Goal: Task Accomplishment & Management: Use online tool/utility

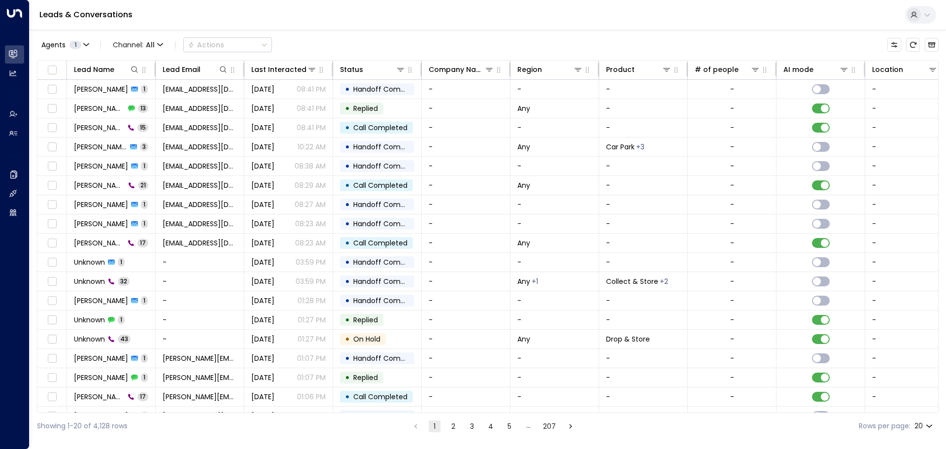
click at [928, 427] on body "Overview Leads & Conversations Leads & Conversations Analytics Analytics Agents…" at bounding box center [473, 219] width 946 height 439
click at [928, 432] on li "100" at bounding box center [924, 429] width 28 height 18
type input "***"
click at [313, 69] on icon at bounding box center [311, 69] width 7 height 3
click at [375, 108] on icon at bounding box center [375, 107] width 6 height 6
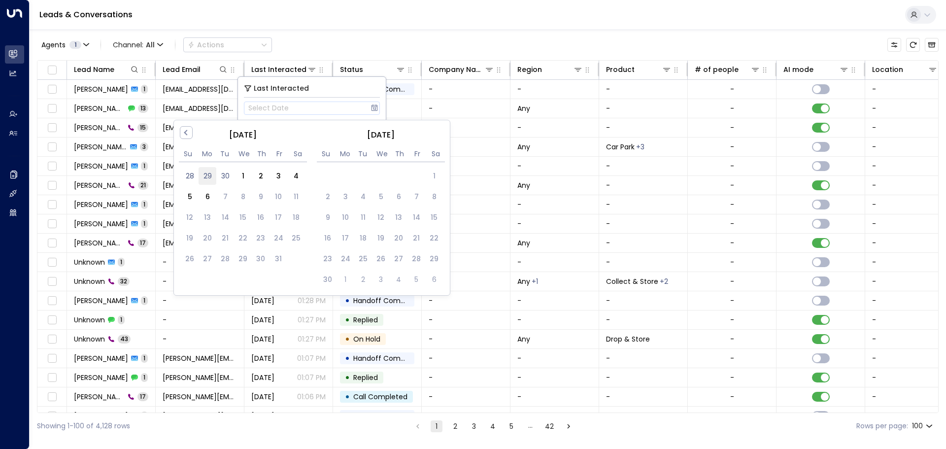
click at [212, 179] on div "29" at bounding box center [208, 176] width 18 height 18
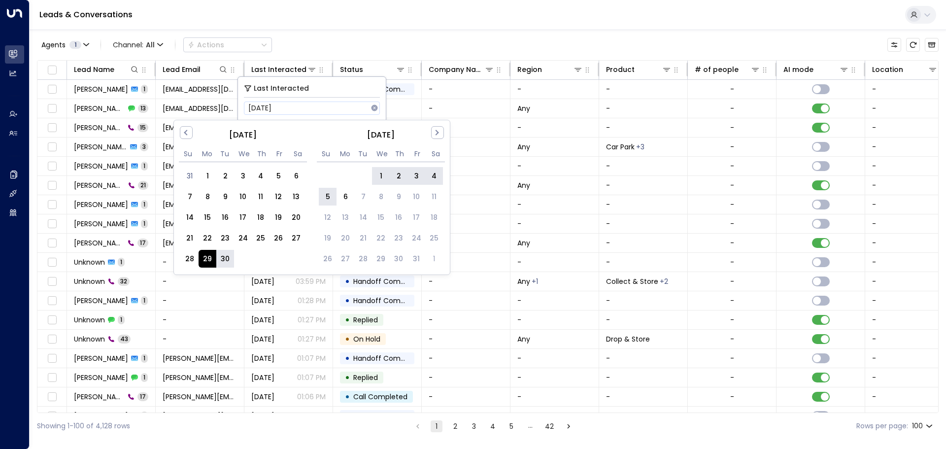
click at [331, 195] on div "5" at bounding box center [328, 197] width 18 height 18
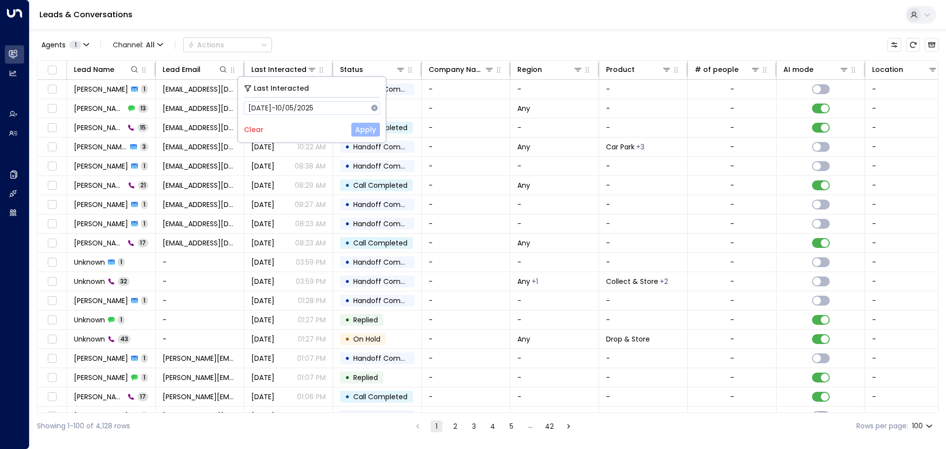
click at [361, 131] on button "Apply" at bounding box center [365, 130] width 29 height 14
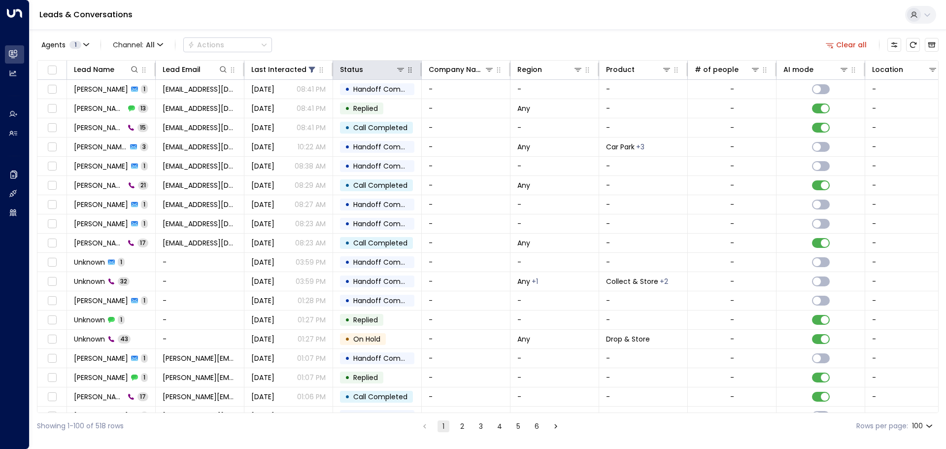
click at [410, 70] on icon "button" at bounding box center [410, 70] width 8 height 8
click at [404, 70] on icon at bounding box center [401, 70] width 8 height 8
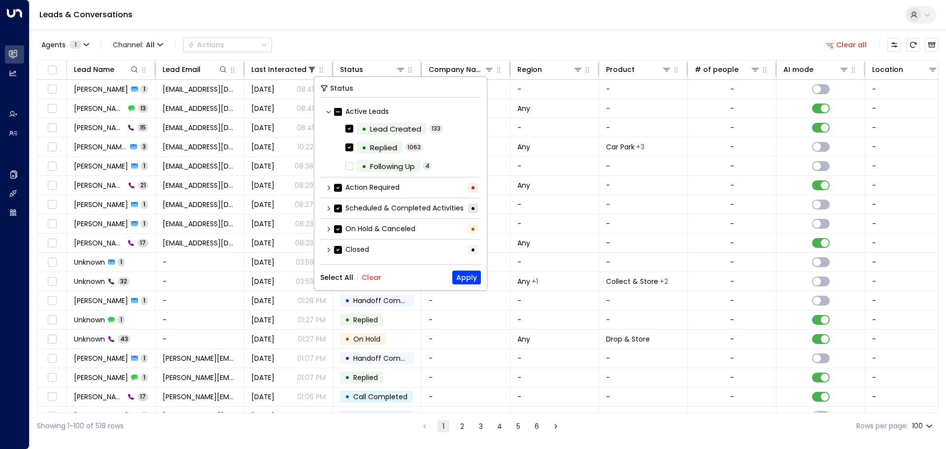
click at [365, 278] on button "Clear" at bounding box center [372, 277] width 20 height 8
click at [329, 249] on icon at bounding box center [329, 250] width 6 height 6
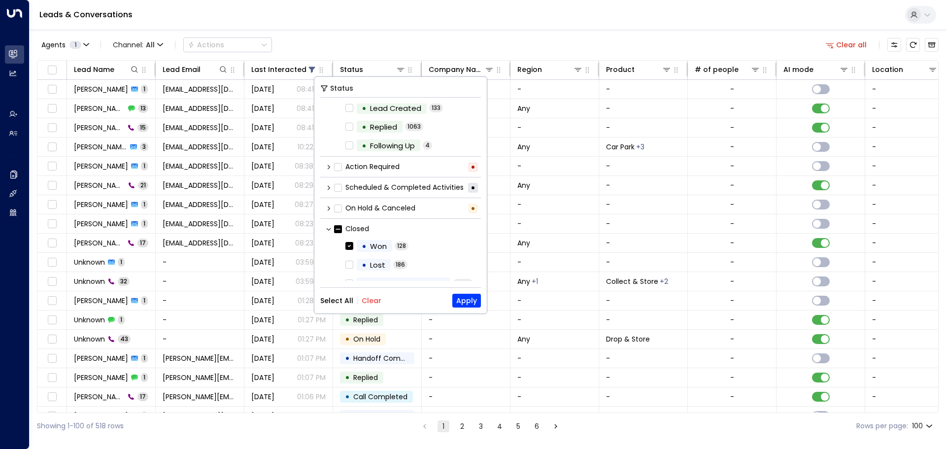
scroll to position [32, 0]
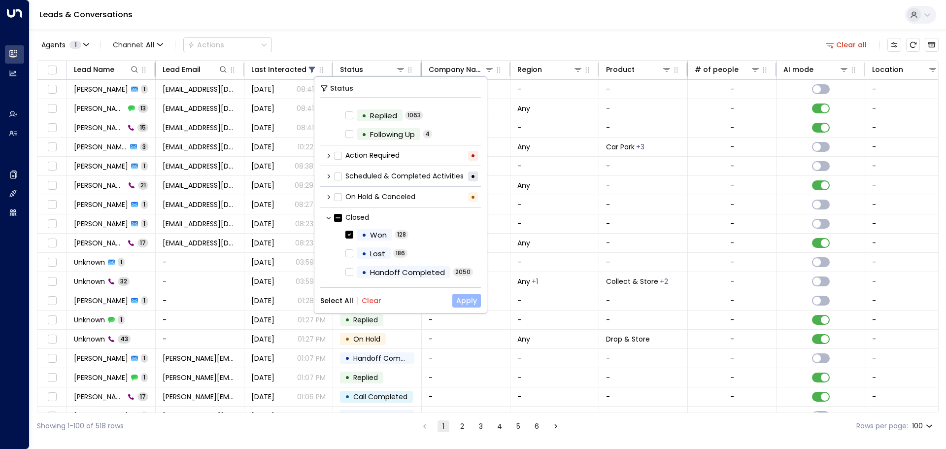
click at [468, 301] on button "Apply" at bounding box center [466, 301] width 29 height 14
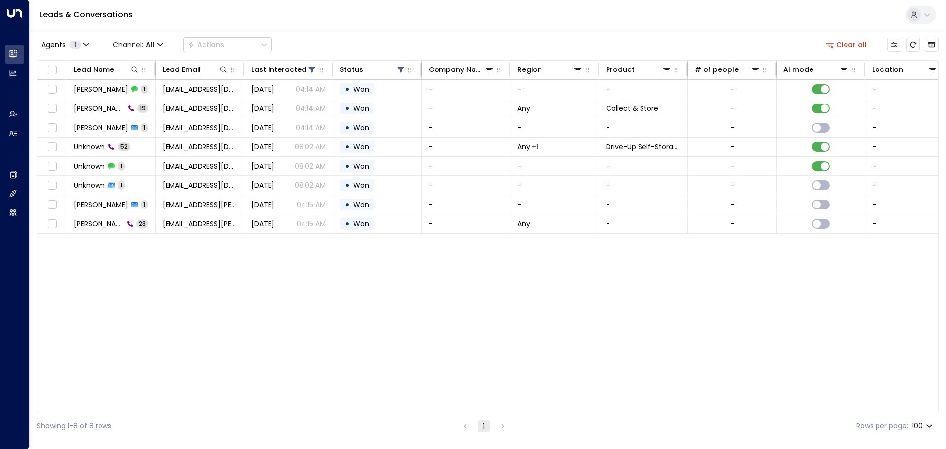
click at [297, 331] on div "Lead Name Lead Email Last Interacted Status Company Name Region Product # of pe…" at bounding box center [488, 236] width 902 height 353
click at [235, 305] on div "Lead Name Lead Email Last Interacted Status Company Name Region Product # of pe…" at bounding box center [488, 236] width 902 height 353
click at [401, 71] on icon at bounding box center [401, 70] width 6 height 6
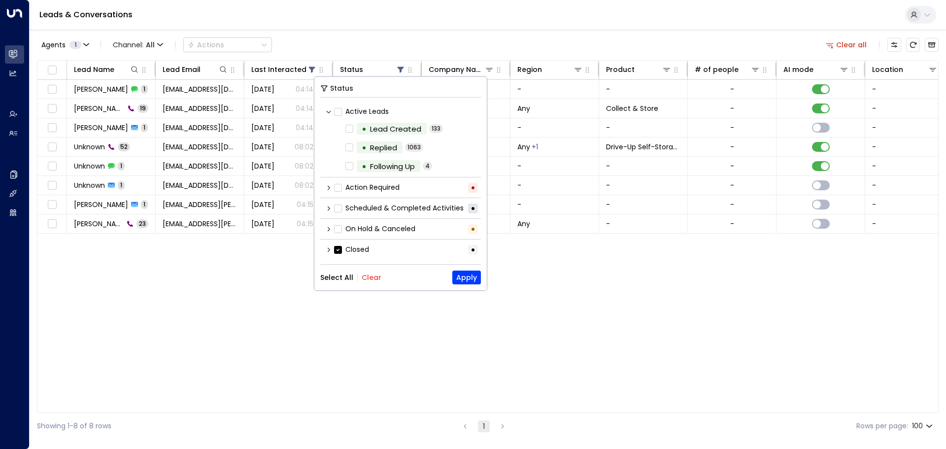
click at [325, 251] on div "Closed •" at bounding box center [400, 249] width 161 height 16
click at [331, 250] on icon at bounding box center [329, 250] width 6 height 6
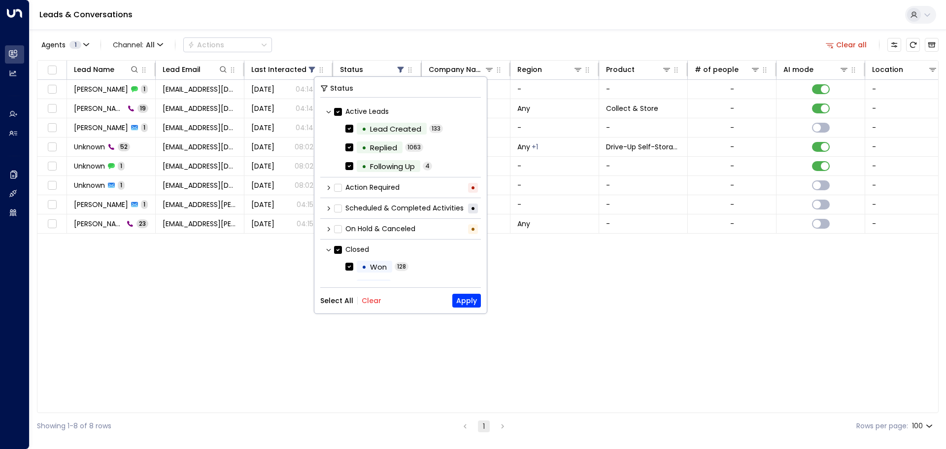
click at [329, 187] on icon at bounding box center [329, 187] width 2 height 4
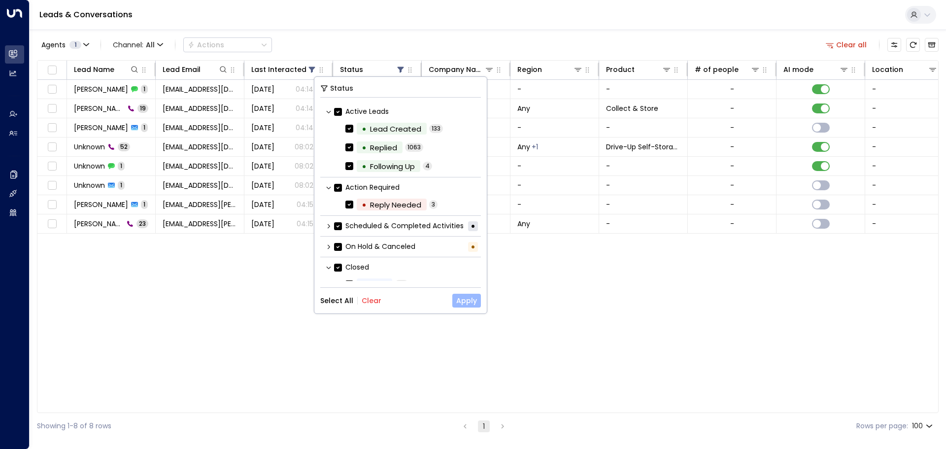
click at [458, 307] on button "Apply" at bounding box center [466, 301] width 29 height 14
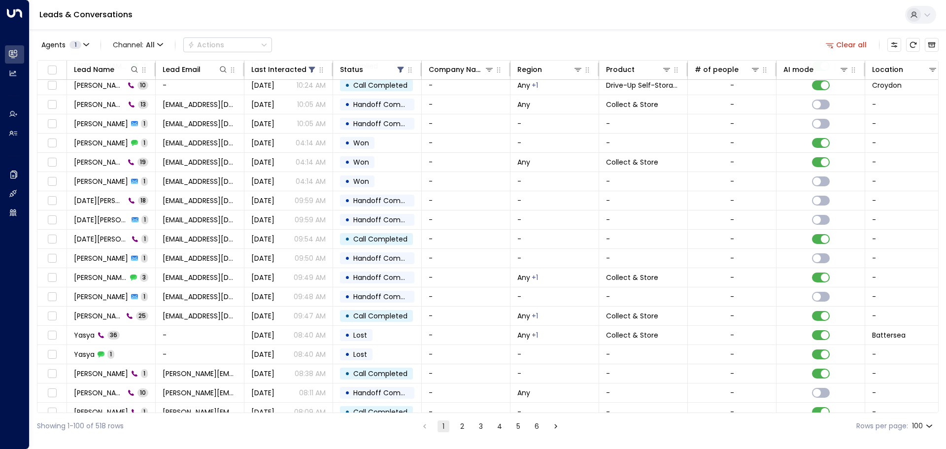
scroll to position [591, 0]
